Goal: Task Accomplishment & Management: Use online tool/utility

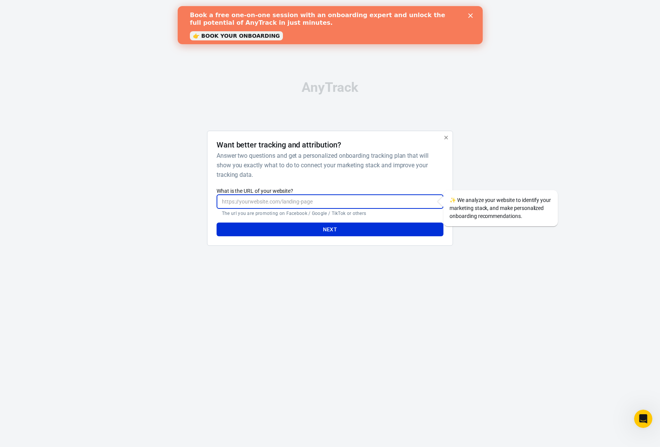
click at [286, 202] on input "What is the URL of your website?" at bounding box center [330, 202] width 227 height 14
paste input "[URL][DOMAIN_NAME]"
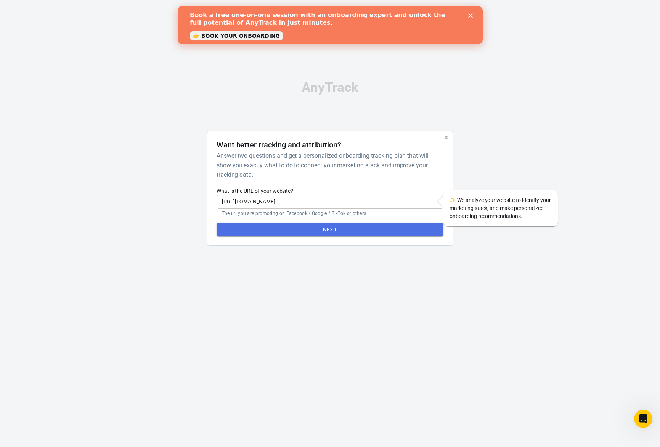
click at [355, 227] on button "Next" at bounding box center [330, 230] width 227 height 14
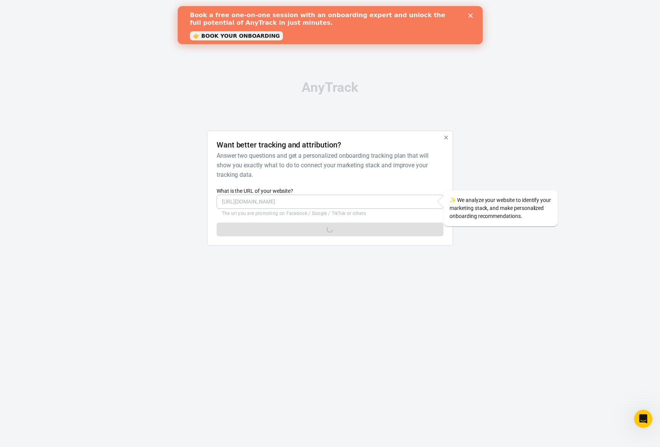
click at [470, 13] on div "Close" at bounding box center [472, 15] width 8 height 5
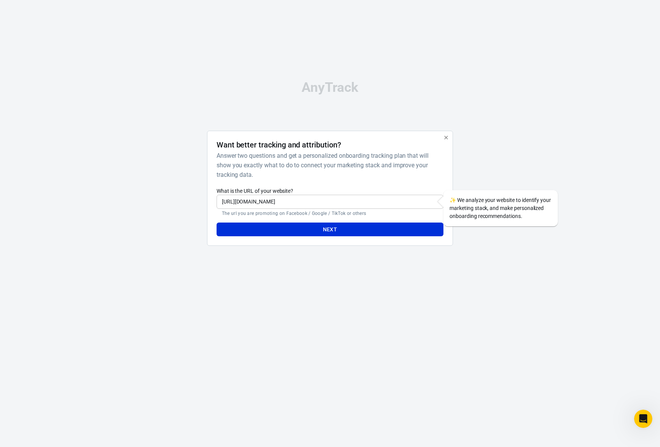
click at [365, 222] on div "Next" at bounding box center [330, 227] width 227 height 20
click at [323, 230] on button "Next" at bounding box center [330, 230] width 227 height 14
click at [280, 263] on div "AnyTrack Want better tracking and attribution? Answer two questions and get a p…" at bounding box center [330, 166] width 381 height 333
click at [321, 204] on input "[URL][DOMAIN_NAME]" at bounding box center [330, 202] width 227 height 14
type input "[URL][DOMAIN_NAME]"
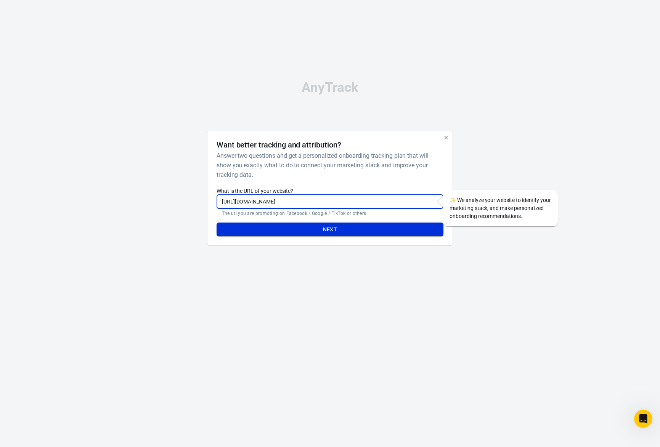
click at [328, 229] on button "Next" at bounding box center [330, 230] width 227 height 14
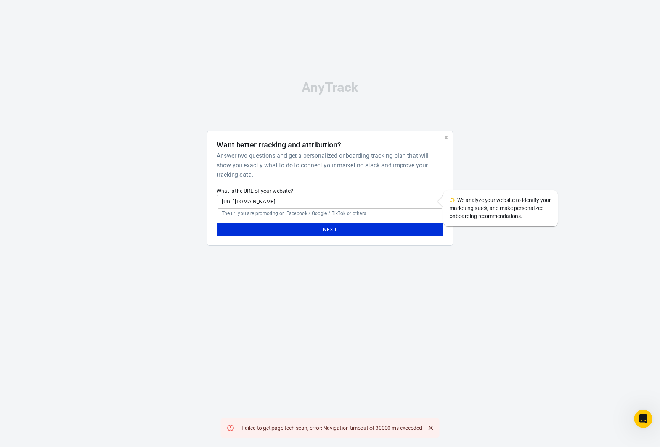
click at [442, 308] on div "AnyTrack Want better tracking and attribution? Answer two questions and get a p…" at bounding box center [330, 166] width 381 height 333
click at [445, 139] on icon "button" at bounding box center [446, 138] width 6 height 6
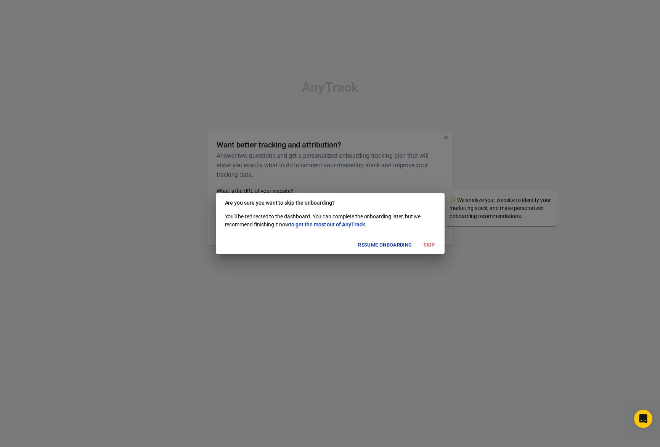
click at [430, 247] on button "Skip" at bounding box center [429, 245] width 24 height 12
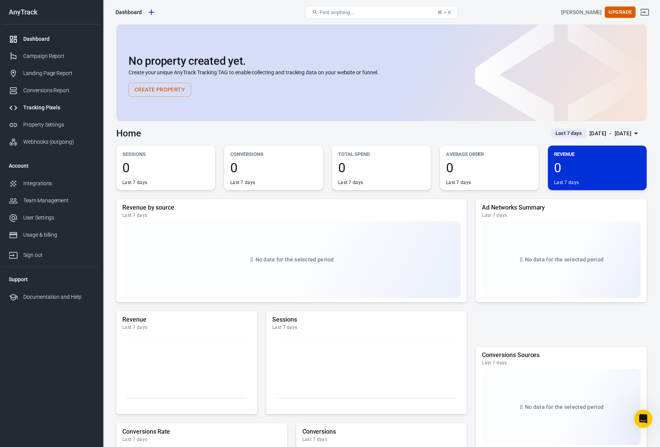
click at [55, 106] on div "Tracking Pixels" at bounding box center [58, 108] width 71 height 8
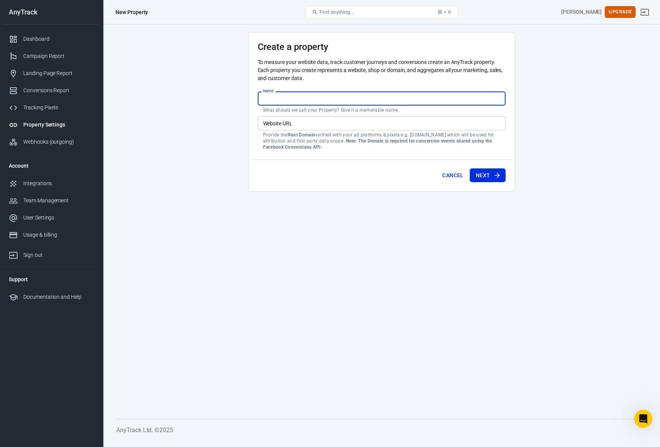
drag, startPoint x: 285, startPoint y: 101, endPoint x: 266, endPoint y: 109, distance: 20.5
click at [258, 100] on input "Name" at bounding box center [382, 99] width 248 height 14
type input "wallgusto"
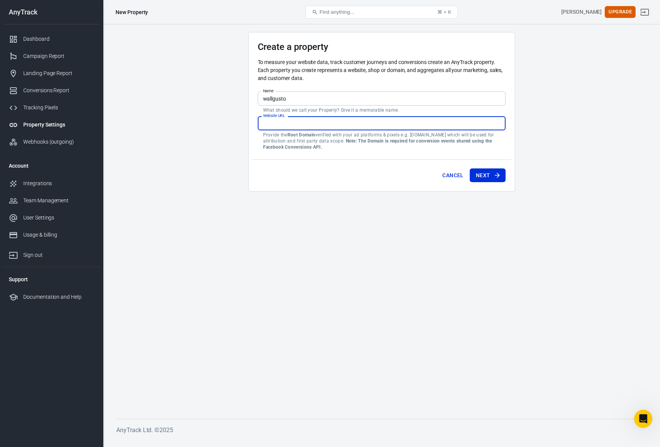
paste input "[URL][DOMAIN_NAME]"
type input "[URL][DOMAIN_NAME]"
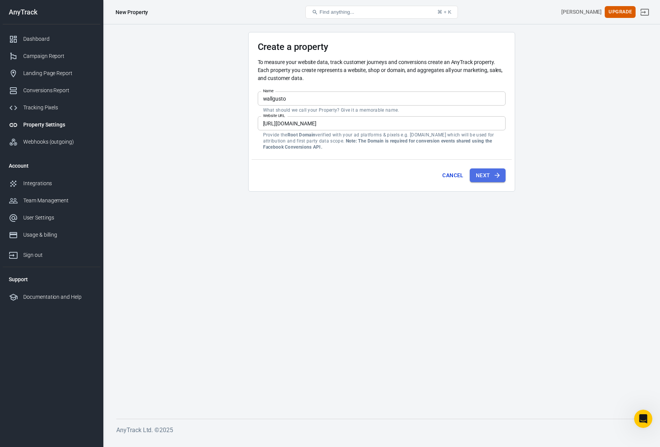
click at [495, 173] on icon "submit" at bounding box center [497, 176] width 8 height 8
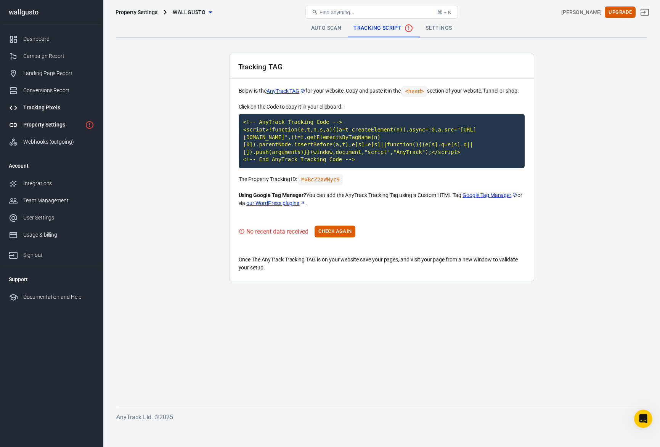
click at [42, 106] on div "Tracking Pixels" at bounding box center [58, 108] width 71 height 8
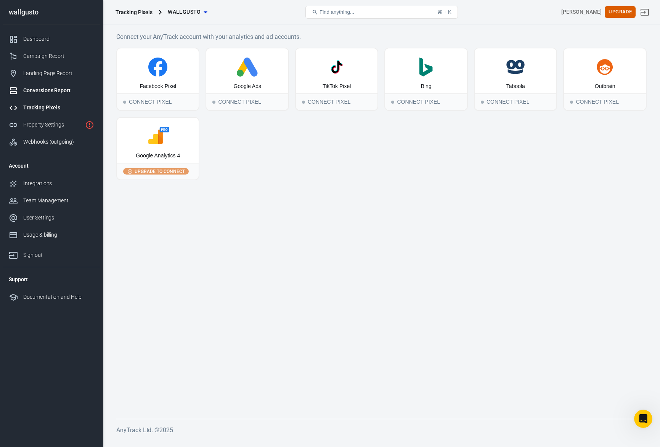
click at [65, 91] on div "Conversions Report" at bounding box center [58, 91] width 71 height 8
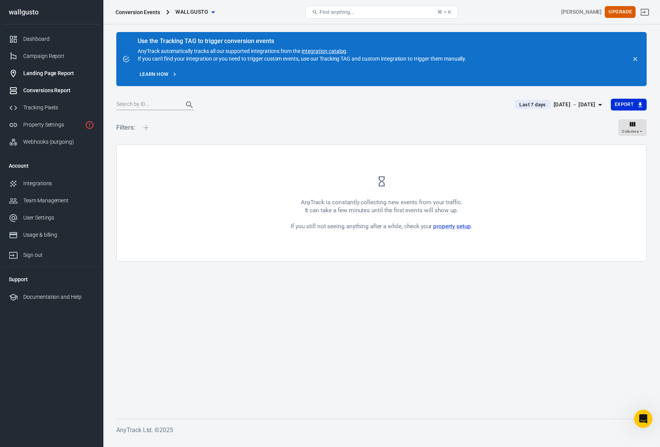
click at [59, 72] on div "Landing Page Report" at bounding box center [58, 73] width 71 height 8
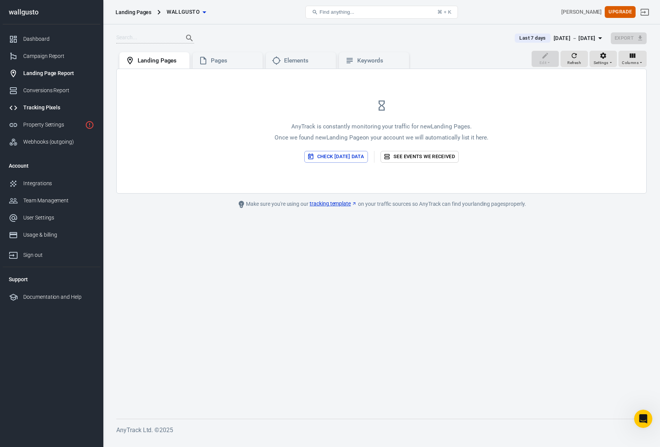
click at [47, 107] on div "Tracking Pixels" at bounding box center [58, 108] width 71 height 8
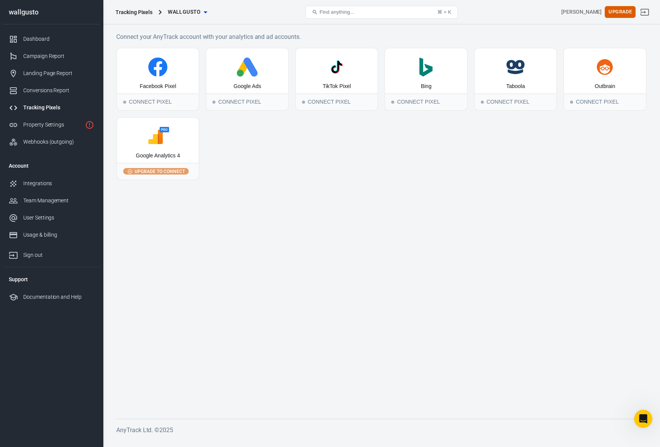
click at [393, 13] on button "Find anything... ⌘ + K" at bounding box center [381, 12] width 153 height 13
click at [337, 9] on button "Find anything... ⌘ + K" at bounding box center [381, 12] width 153 height 13
click at [201, 10] on icon "button" at bounding box center [205, 12] width 9 height 9
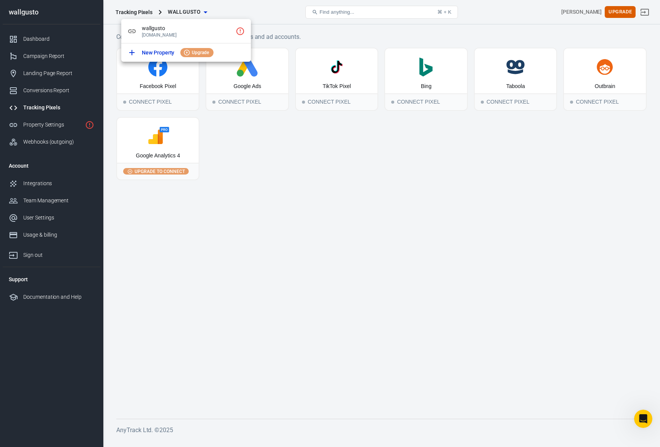
click at [203, 12] on div at bounding box center [330, 223] width 660 height 447
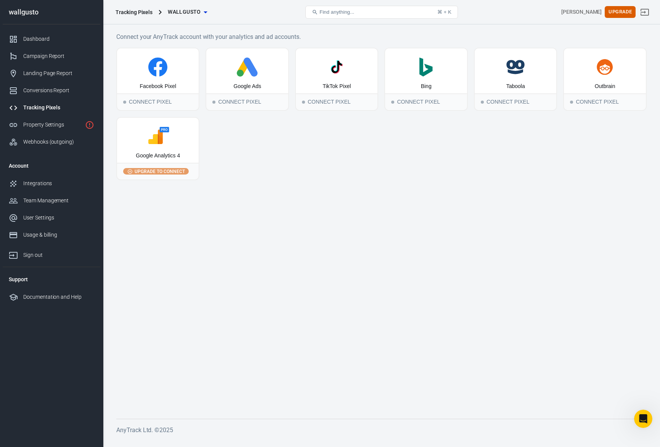
click at [355, 14] on button "Find anything... ⌘ + K" at bounding box center [381, 12] width 153 height 13
click at [372, 12] on button "Find anything... ⌘ + K" at bounding box center [381, 12] width 153 height 13
click at [324, 8] on button "Find anything... ⌘ + K" at bounding box center [381, 12] width 153 height 13
click at [315, 11] on icon at bounding box center [315, 12] width 6 height 6
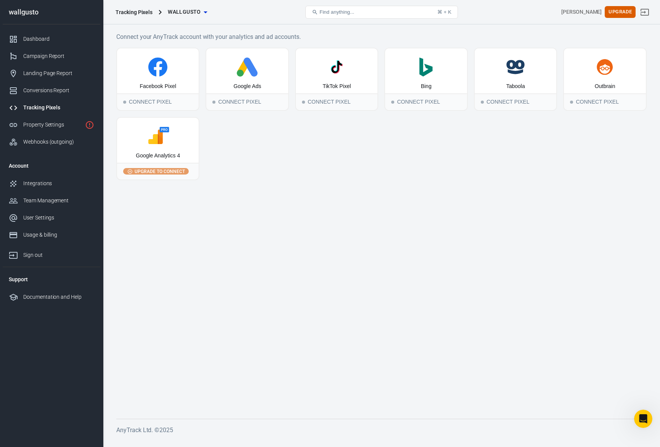
drag, startPoint x: 329, startPoint y: 11, endPoint x: 429, endPoint y: 12, distance: 99.5
click at [331, 11] on span "Find anything..." at bounding box center [337, 12] width 35 height 6
click at [448, 11] on div "⌘ + K" at bounding box center [444, 12] width 14 height 6
click at [43, 39] on div "Dashboard" at bounding box center [58, 39] width 71 height 8
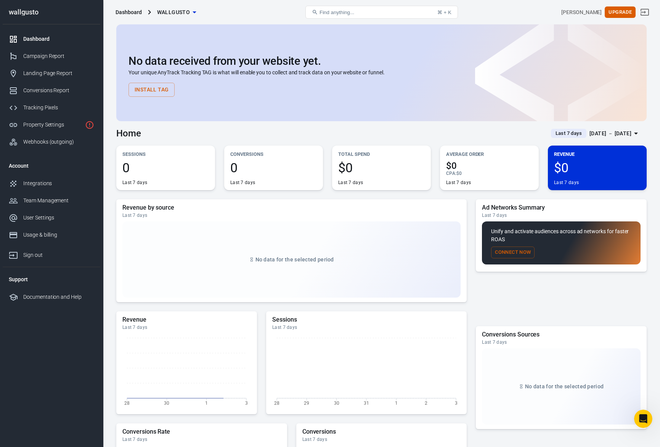
click at [340, 11] on span "Find anything..." at bounding box center [337, 13] width 35 height 6
click at [384, 15] on button "Find anything... ⌘ + K" at bounding box center [381, 12] width 153 height 13
click at [45, 184] on div "Integrations" at bounding box center [58, 184] width 71 height 8
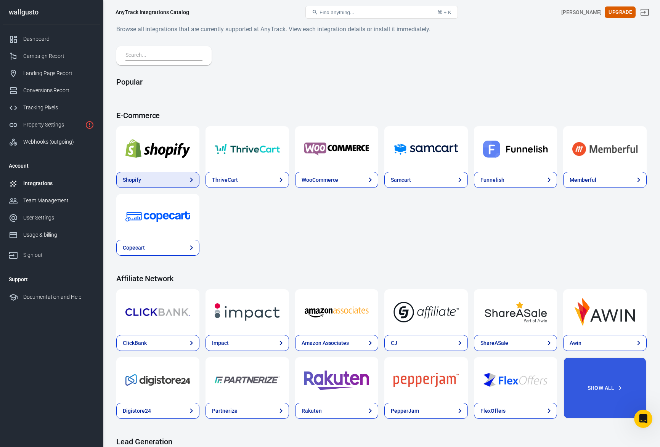
click at [160, 176] on link "Shopify" at bounding box center [157, 180] width 83 height 16
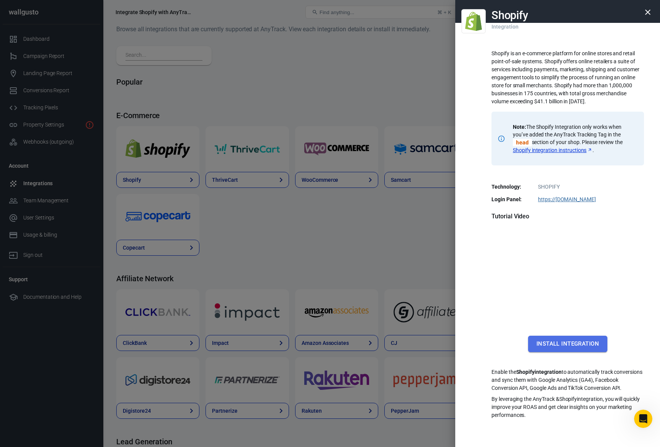
click at [575, 342] on button "Install Integration" at bounding box center [567, 344] width 79 height 16
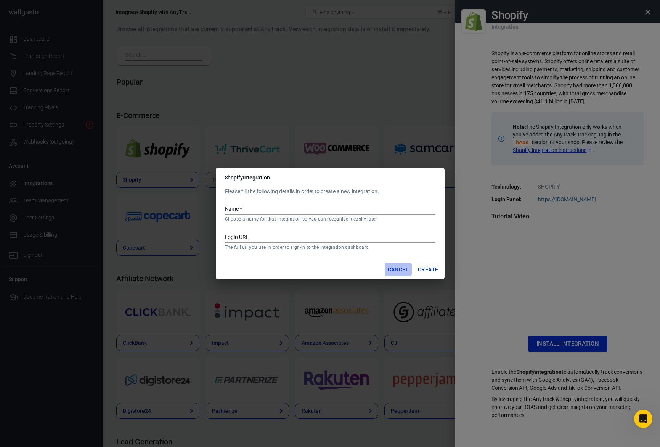
click at [399, 270] on button "Cancel" at bounding box center [398, 270] width 27 height 14
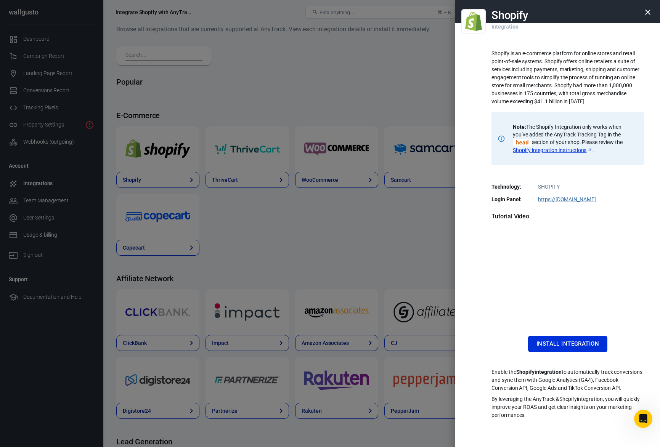
click at [651, 10] on icon "button" at bounding box center [647, 12] width 9 height 9
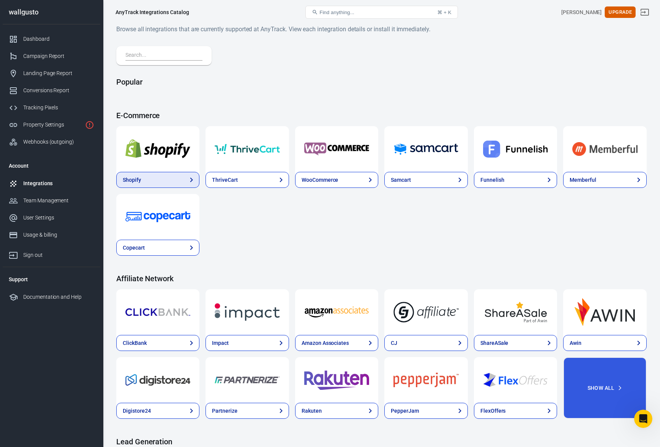
click at [183, 179] on link "Shopify" at bounding box center [157, 180] width 83 height 16
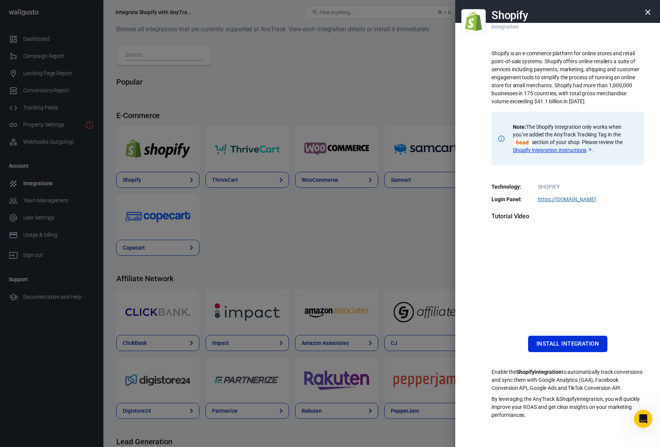
click at [649, 13] on icon "button" at bounding box center [647, 12] width 5 height 5
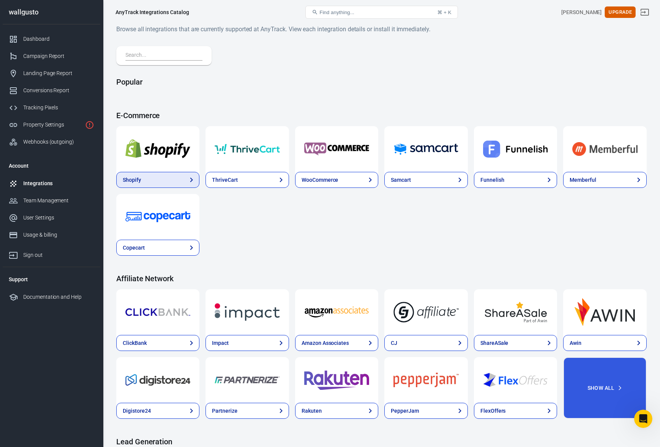
click at [161, 177] on link "Shopify" at bounding box center [157, 180] width 83 height 16
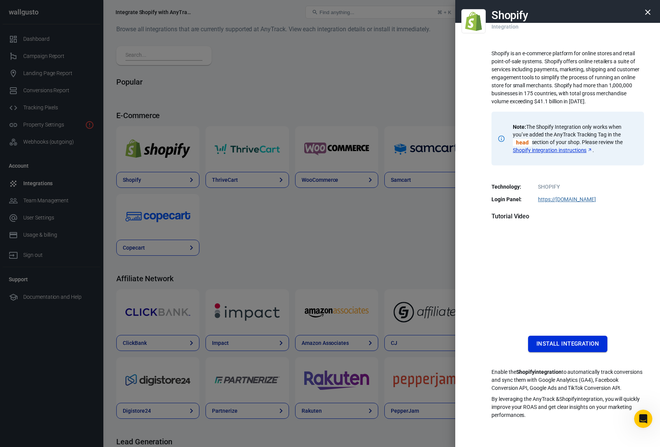
click at [575, 346] on button "Install Integration" at bounding box center [567, 344] width 79 height 16
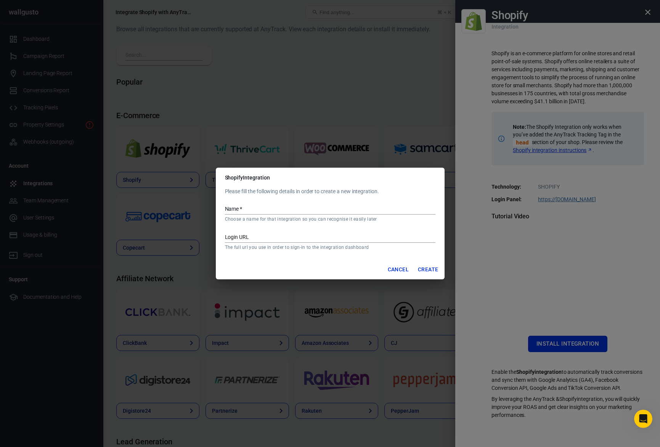
click at [268, 206] on input "Name   *" at bounding box center [330, 210] width 210 height 10
type input "wallgusto"
click at [275, 238] on input "Login URL" at bounding box center [330, 238] width 210 height 10
click at [256, 236] on input "Login URL" at bounding box center [330, 238] width 210 height 10
paste input "[URL][DOMAIN_NAME]"
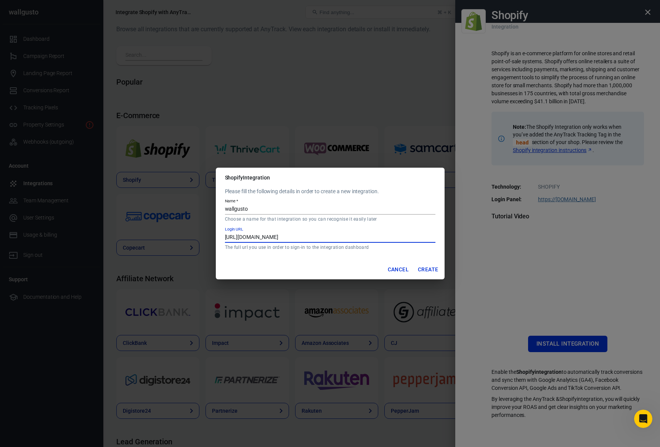
type input "[URL][DOMAIN_NAME]"
click at [429, 270] on button "Create" at bounding box center [428, 270] width 26 height 14
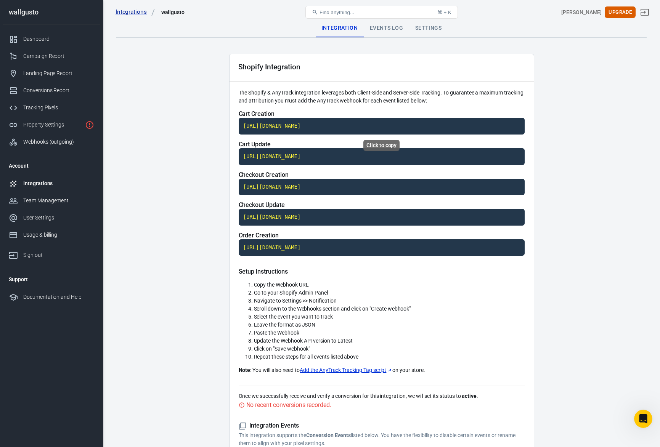
click at [340, 127] on code "[URL][DOMAIN_NAME]" at bounding box center [382, 126] width 286 height 17
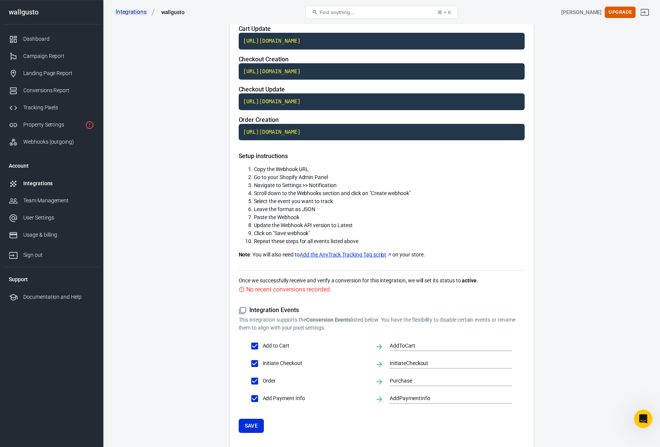
scroll to position [117, 0]
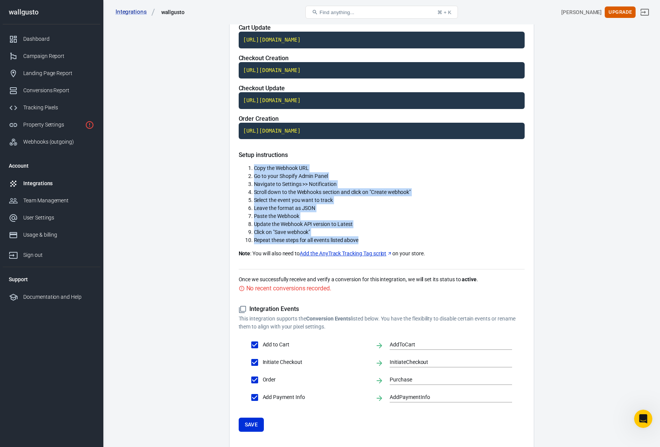
drag, startPoint x: 254, startPoint y: 167, endPoint x: 364, endPoint y: 239, distance: 130.9
click at [364, 239] on ol "Copy the Webhook URL Go to your Shopify Admin Panel Navigate to Settings >> Not…" at bounding box center [382, 204] width 286 height 80
copy ol "Copy the Webhook URL Go to your Shopify Admin Panel Navigate to Settings >> Not…"
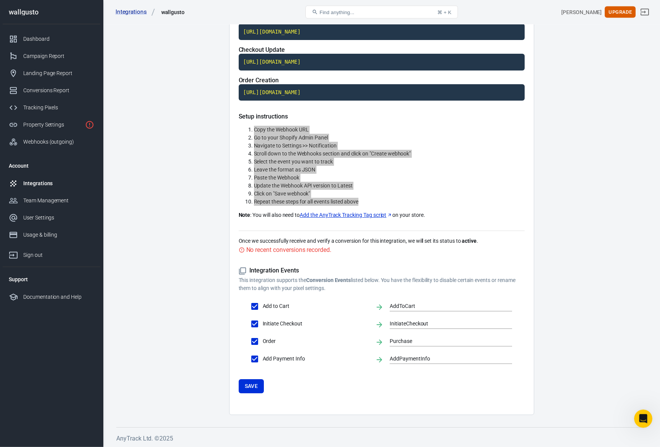
scroll to position [156, 0]
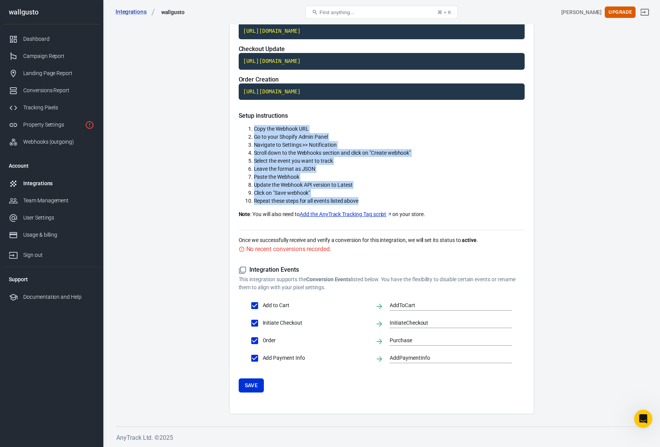
click at [242, 271] on icon at bounding box center [243, 271] width 8 height 8
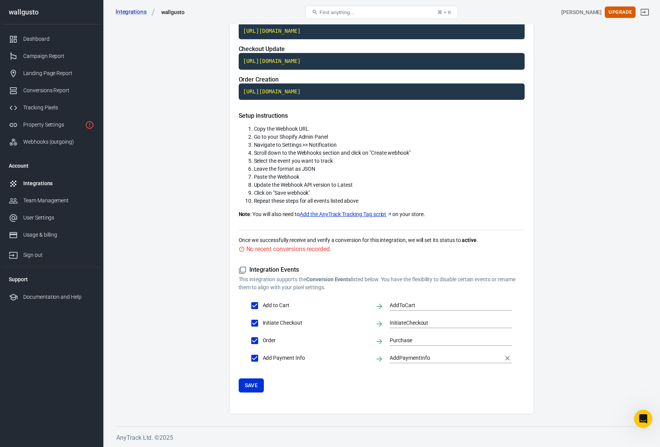
drag, startPoint x: 249, startPoint y: 271, endPoint x: 465, endPoint y: 358, distance: 232.3
click at [465, 358] on div "Integration Events This integration supports the Conversion Events listed below…" at bounding box center [382, 316] width 286 height 100
copy div
click at [256, 308] on input "Add to Cart" at bounding box center [255, 306] width 16 height 16
checkbox input "false"
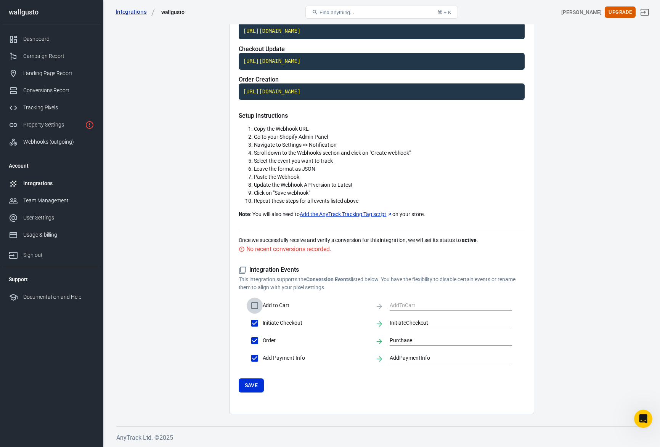
click at [256, 307] on input "Add to Cart" at bounding box center [255, 306] width 16 height 16
checkbox input "true"
type input "AddToCart"
click at [242, 320] on div "Add to Cart AddToCart Initiate Checkout InitiateCheckout Order Purchase Add Pay…" at bounding box center [382, 332] width 286 height 69
click at [386, 215] on link "Add the AnyTrack Tracking Tag script" at bounding box center [346, 214] width 93 height 8
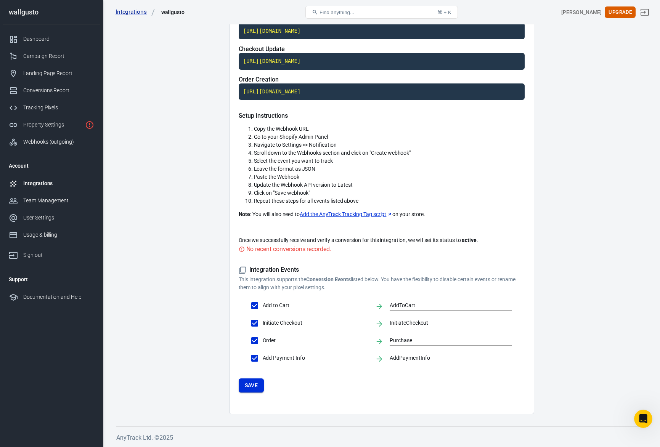
click at [257, 388] on button "Save" at bounding box center [252, 386] width 26 height 14
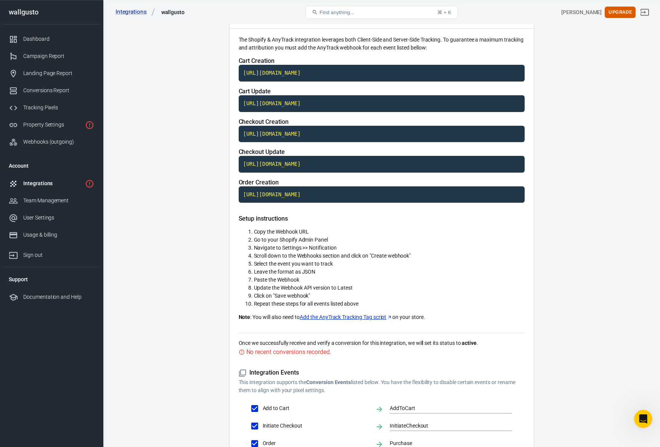
scroll to position [0, 0]
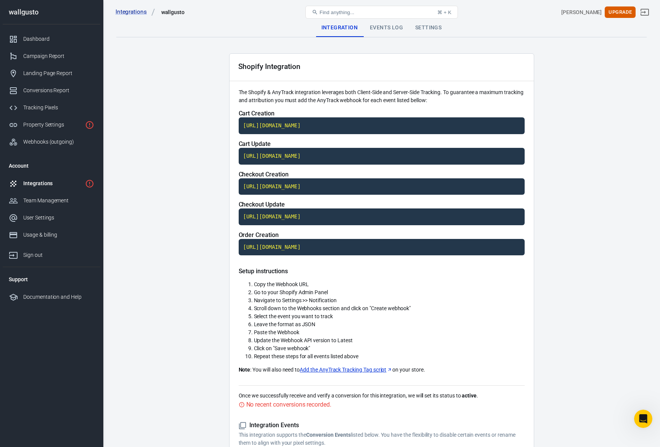
drag, startPoint x: 237, startPoint y: 92, endPoint x: 367, endPoint y: 359, distance: 296.7
click at [367, 359] on div "Shopify Integration The Shopify & AnyTrack integration leverages both Client-Si…" at bounding box center [381, 311] width 305 height 517
drag, startPoint x: 363, startPoint y: 356, endPoint x: 337, endPoint y: 373, distance: 30.9
click at [233, 204] on div "Shopify Integration The Shopify & AnyTrack integration leverages both Client-Si…" at bounding box center [381, 311] width 305 height 517
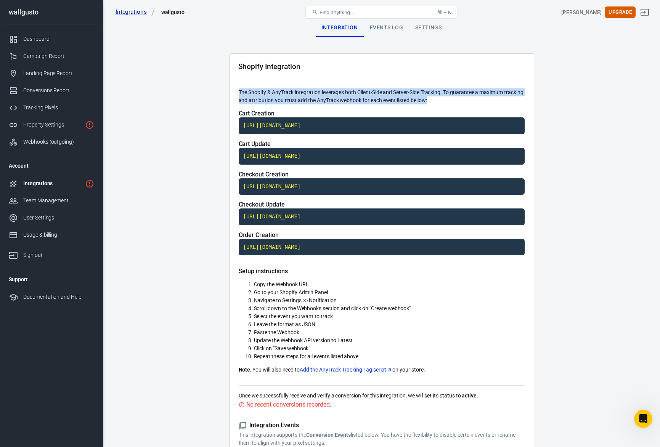
drag, startPoint x: 238, startPoint y: 91, endPoint x: 460, endPoint y: 106, distance: 223.2
click at [459, 106] on div "Shopify Integration The Shopify & AnyTrack integration leverages both Client-Si…" at bounding box center [381, 311] width 305 height 517
copy p "The Shopify & AnyTrack integration leverages both Client-Side and Server-Side T…"
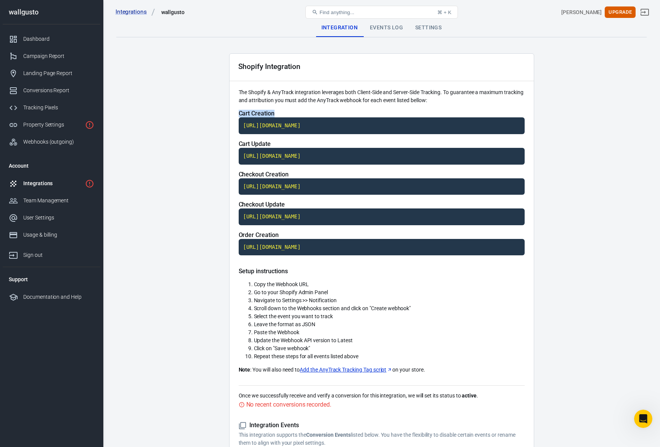
drag, startPoint x: 239, startPoint y: 114, endPoint x: 275, endPoint y: 114, distance: 35.8
click at [275, 114] on h5 "Cart Creation" at bounding box center [382, 114] width 286 height 8
copy span "Cart Creation"
drag, startPoint x: 272, startPoint y: 144, endPoint x: 237, endPoint y: 146, distance: 35.5
click at [237, 147] on div "Shopify Integration The Shopify & AnyTrack integration leverages both Client-Si…" at bounding box center [381, 311] width 305 height 517
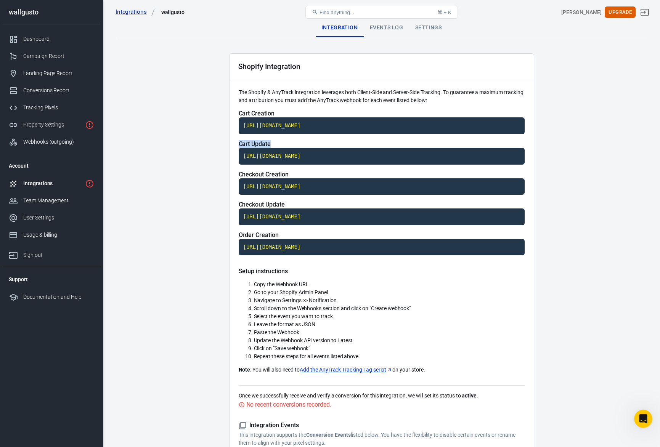
copy span "Cart Update"
drag, startPoint x: 295, startPoint y: 172, endPoint x: 238, endPoint y: 175, distance: 56.9
click at [238, 175] on div "Shopify Integration The Shopify & AnyTrack integration leverages both Client-Si…" at bounding box center [381, 311] width 305 height 517
copy span "Checkout Creation"
drag, startPoint x: 287, startPoint y: 204, endPoint x: 238, endPoint y: 206, distance: 49.2
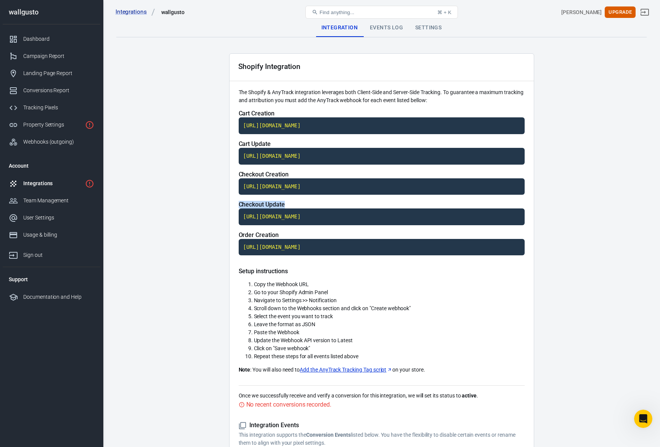
click at [238, 206] on div "Shopify Integration The Shopify & AnyTrack integration leverages both Client-Si…" at bounding box center [381, 311] width 305 height 517
copy span "Checkout Update"
drag, startPoint x: 283, startPoint y: 233, endPoint x: 239, endPoint y: 236, distance: 43.6
click at [239, 236] on h5 "Order Creation" at bounding box center [382, 235] width 286 height 8
copy span "Order Creation"
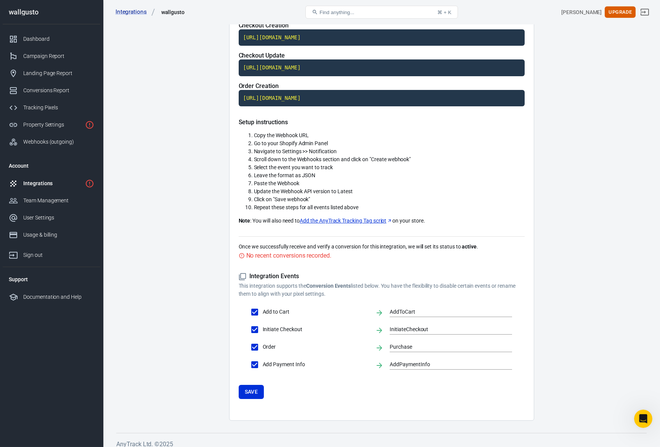
scroll to position [156, 0]
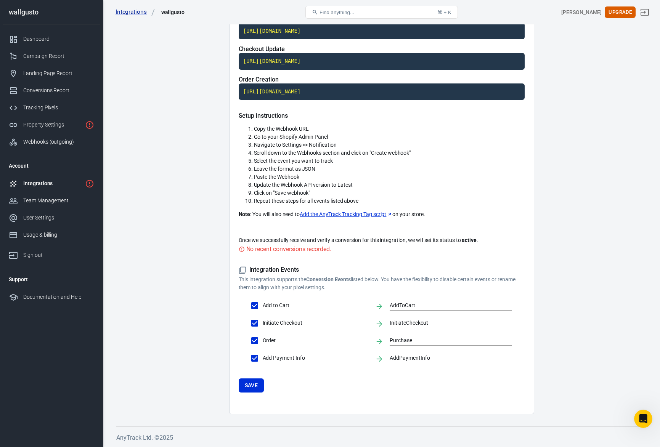
click at [356, 215] on link "Add the AnyTrack Tracking Tag script" at bounding box center [346, 214] width 93 height 8
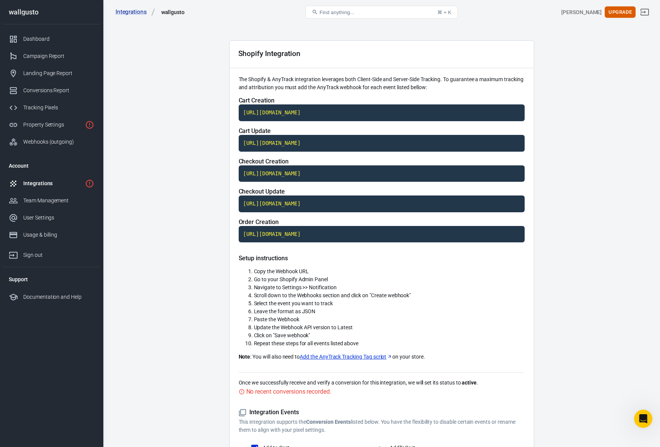
scroll to position [0, 0]
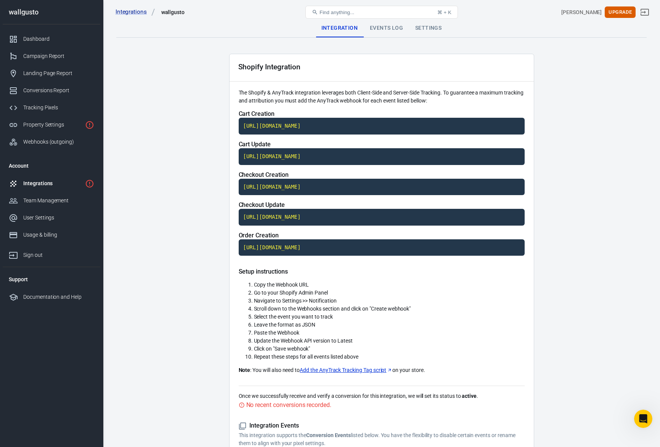
click at [387, 28] on div "Events Log" at bounding box center [386, 28] width 45 height 18
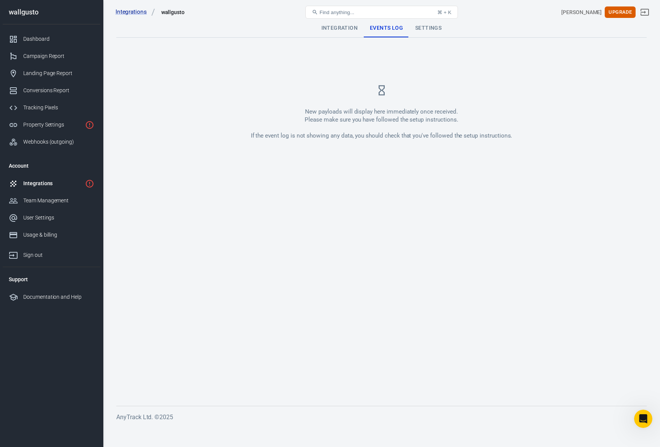
click at [344, 27] on div "Integration" at bounding box center [339, 28] width 48 height 18
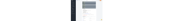
scroll to position [156, 0]
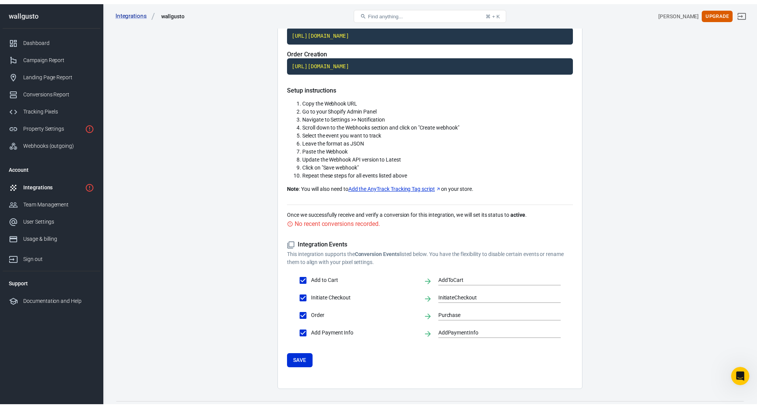
scroll to position [187, 0]
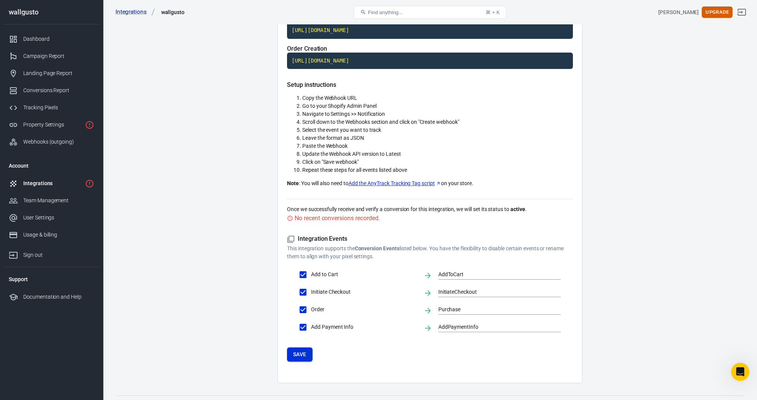
click at [302, 356] on button "Save" at bounding box center [300, 355] width 26 height 14
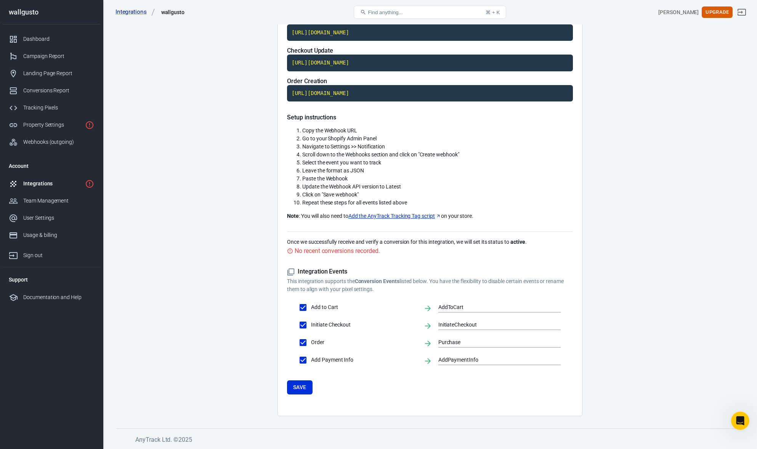
scroll to position [0, 0]
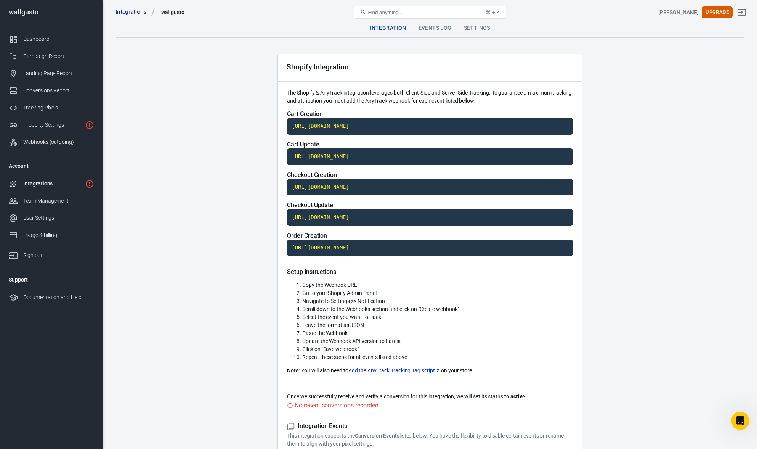
click at [428, 26] on div "Events Log" at bounding box center [435, 28] width 45 height 18
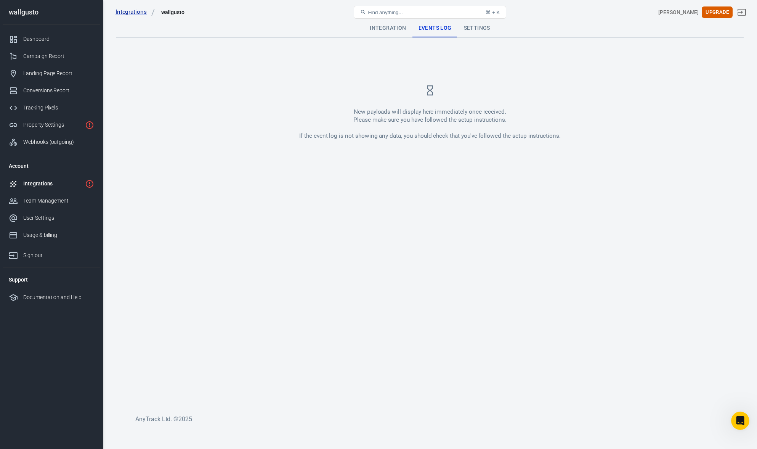
click at [384, 27] on div "Integration" at bounding box center [388, 28] width 48 height 18
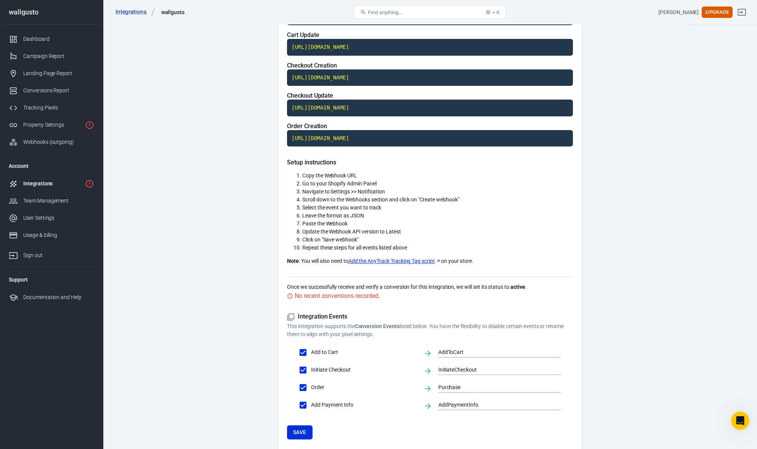
scroll to position [117, 0]
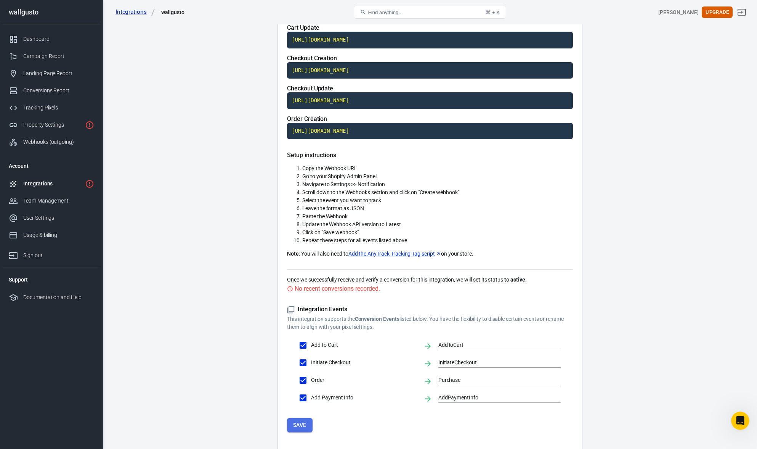
click at [305, 424] on button "Save" at bounding box center [300, 425] width 26 height 14
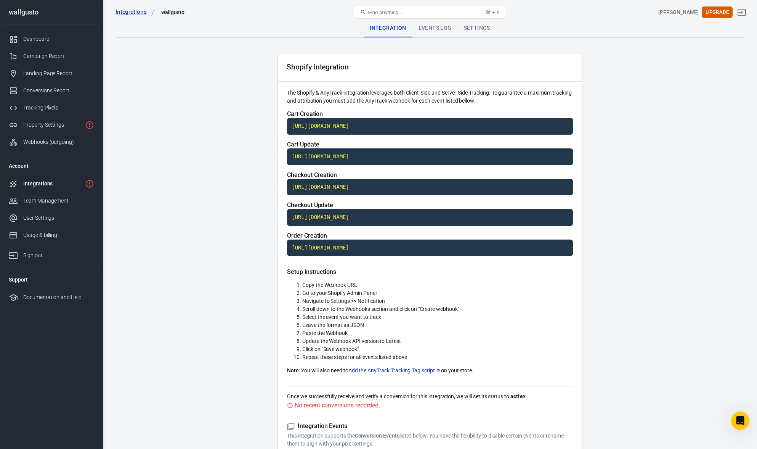
click at [433, 29] on div "Events Log" at bounding box center [435, 28] width 45 height 18
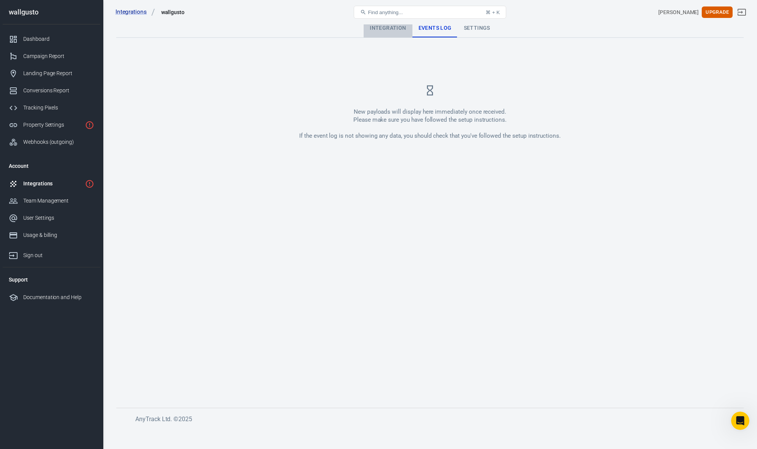
click at [395, 29] on div "Integration" at bounding box center [388, 28] width 48 height 18
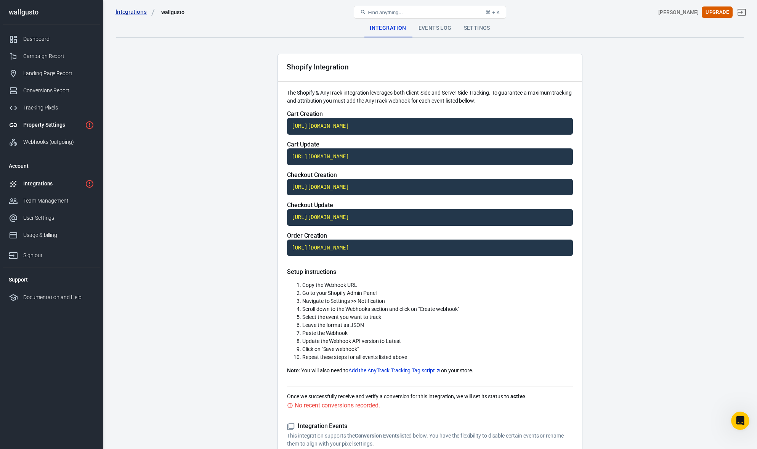
click at [39, 123] on div "Property Settings" at bounding box center [52, 125] width 59 height 8
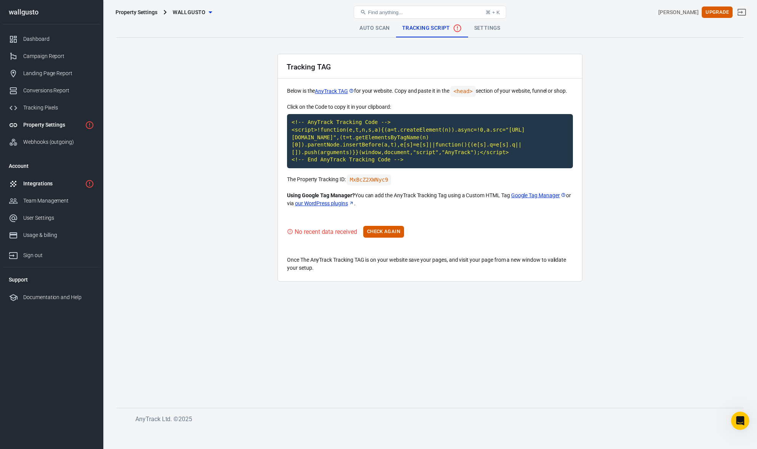
click at [43, 183] on div "Integrations" at bounding box center [52, 184] width 59 height 8
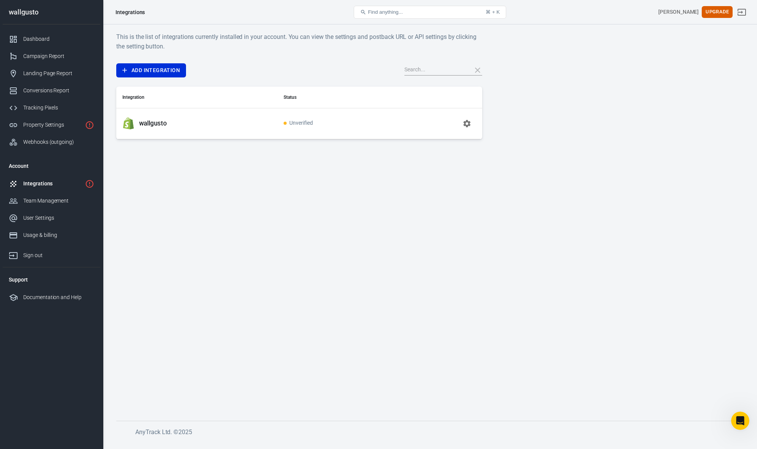
click at [471, 124] on icon "button" at bounding box center [466, 123] width 9 height 9
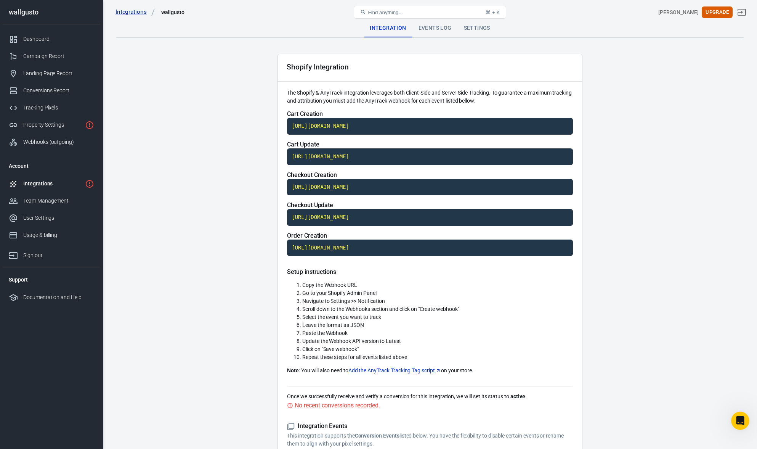
click at [660, 138] on main "Integration Events Log Settings Shopify Integration The Shopify & AnyTrack inte…" at bounding box center [430, 294] width 628 height 551
click at [56, 180] on div "Integrations" at bounding box center [52, 184] width 59 height 8
